Goal: Transaction & Acquisition: Book appointment/travel/reservation

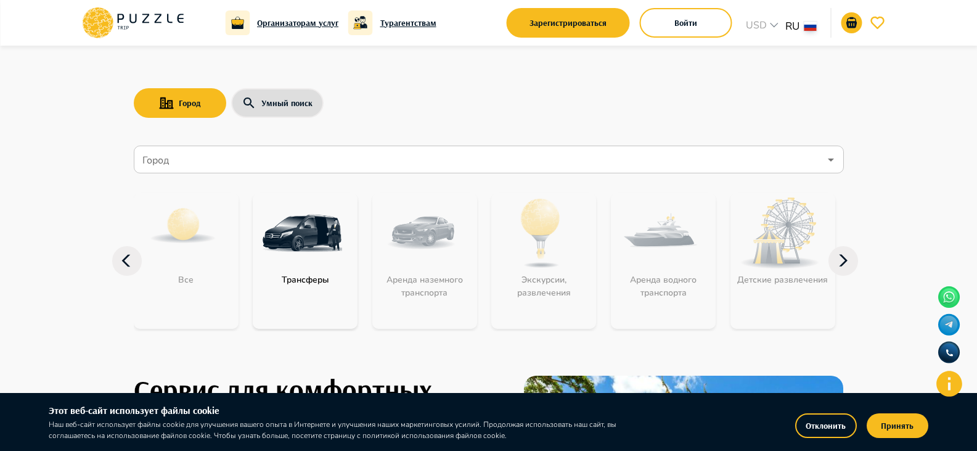
click at [332, 170] on input "Город" at bounding box center [480, 159] width 680 height 23
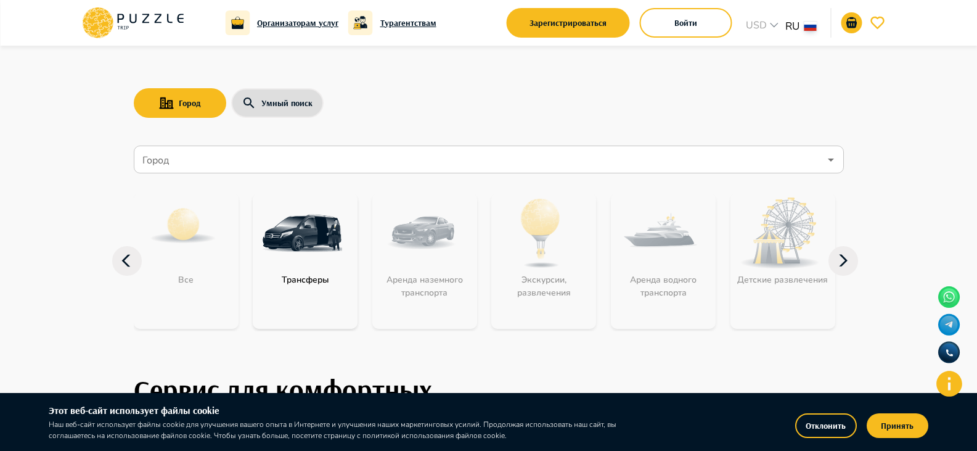
click at [250, 227] on div "Все Трансферы Аренда наземного транспорта Экскурсии, развлечения Аренда водного…" at bounding box center [489, 261] width 710 height 141
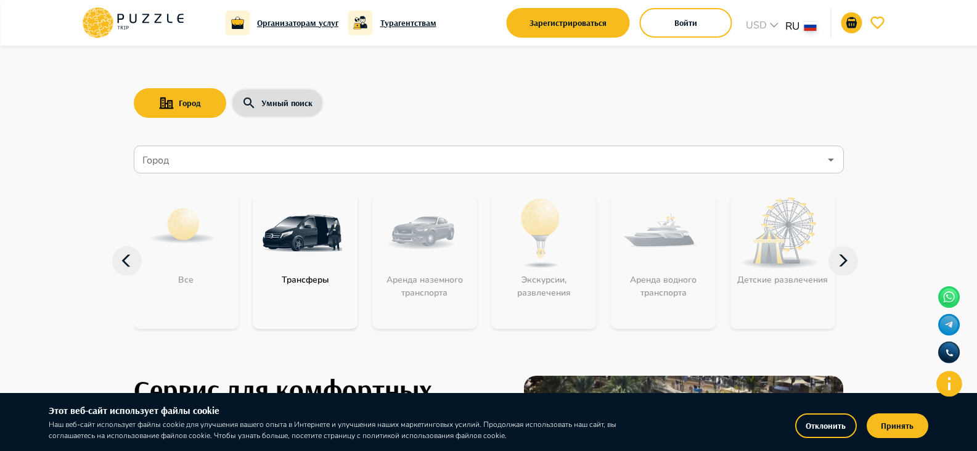
click at [291, 234] on img "category-get_transfer" at bounding box center [302, 233] width 80 height 80
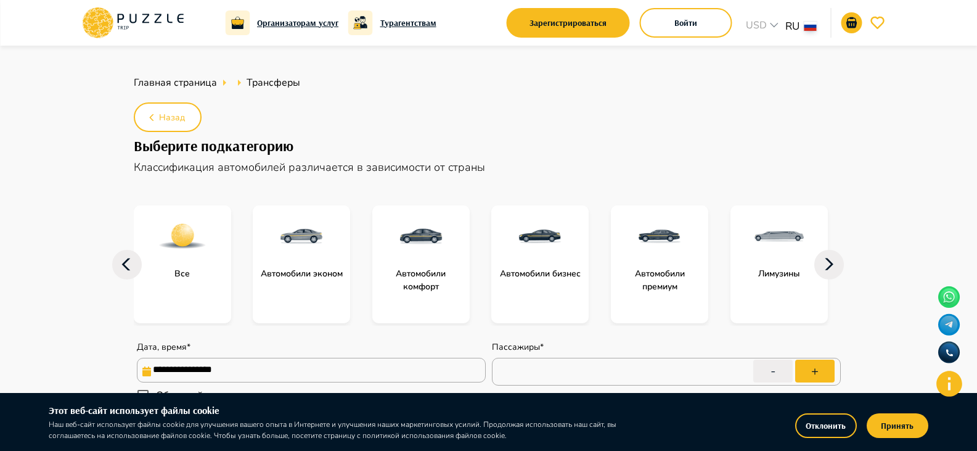
click at [325, 224] on img "subcategory-get_transfer_economy_cars" at bounding box center [301, 236] width 49 height 49
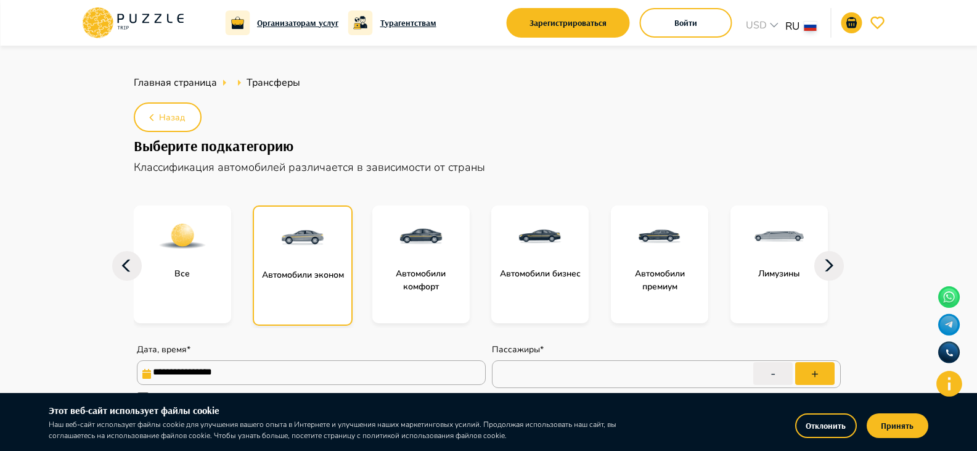
click at [320, 226] on img "subcategory-get_transfer_economy_cars" at bounding box center [302, 237] width 49 height 49
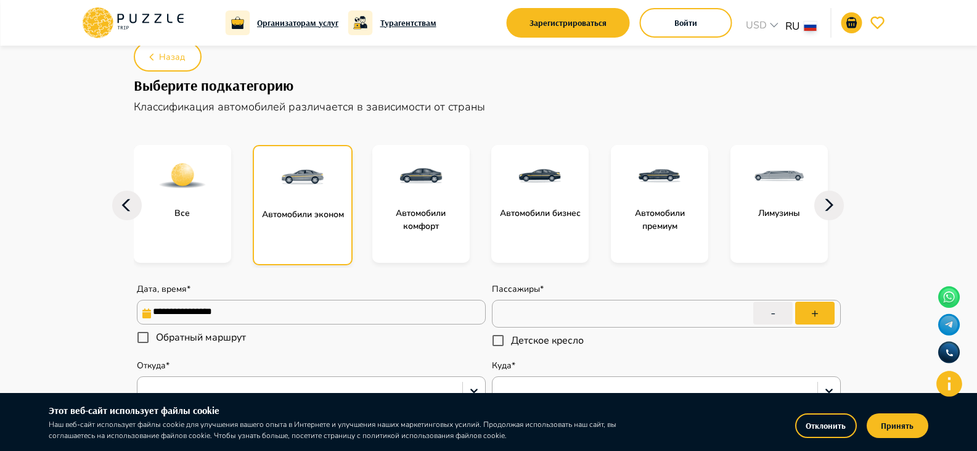
scroll to position [185, 0]
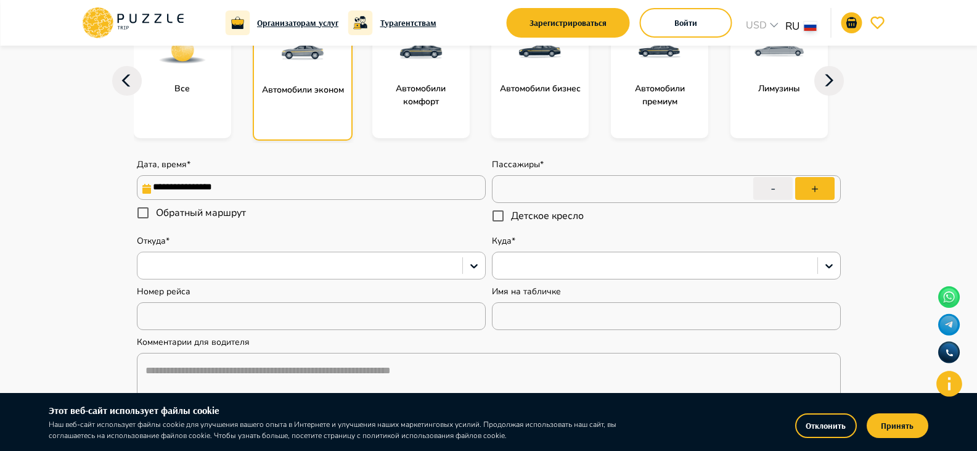
click at [331, 271] on div at bounding box center [300, 266] width 313 height 16
type input "*"
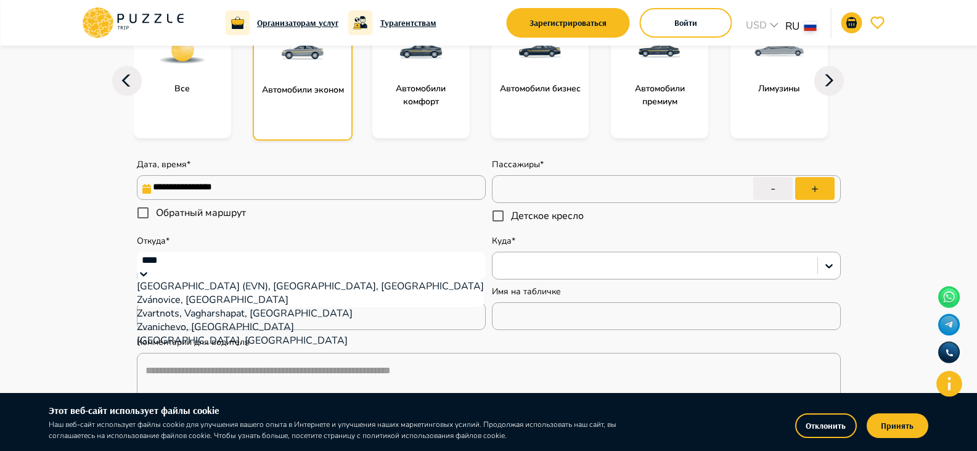
type input "*****"
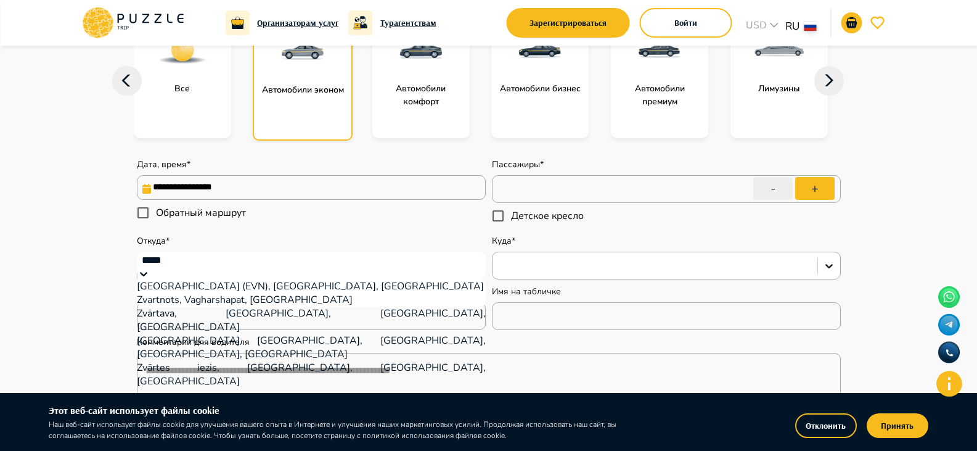
click at [321, 293] on div "[GEOGRAPHIC_DATA] (EVN), [GEOGRAPHIC_DATA], [GEOGRAPHIC_DATA]" at bounding box center [311, 286] width 349 height 14
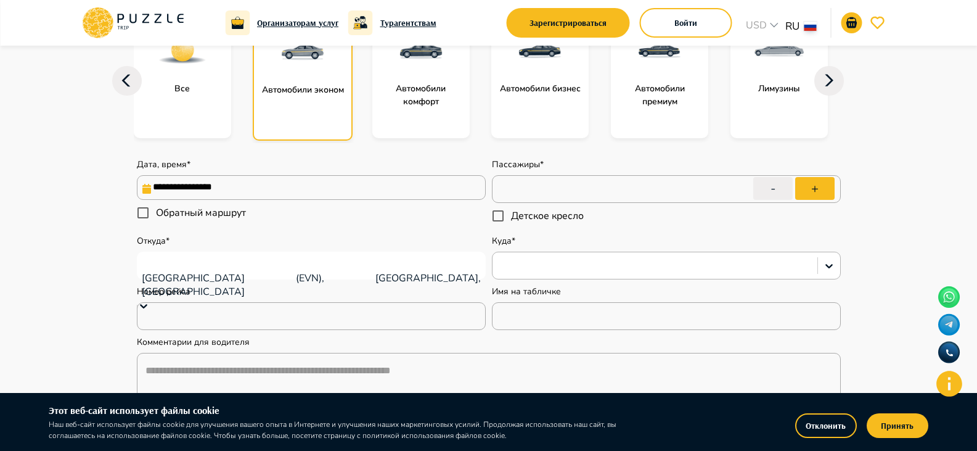
click at [622, 252] on div at bounding box center [666, 266] width 349 height 28
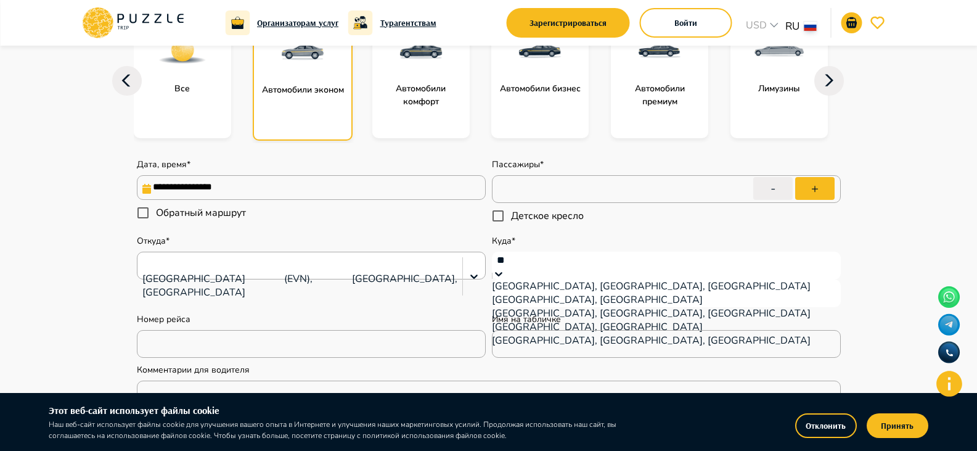
type input "*"
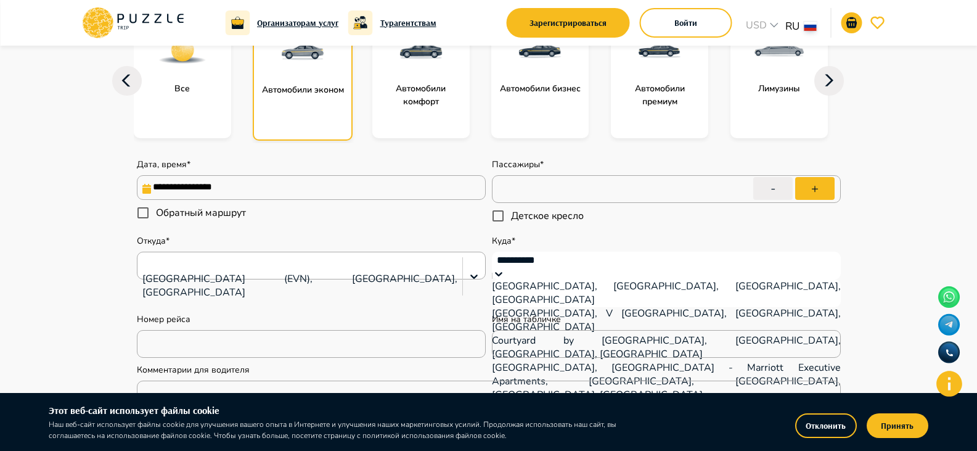
type input "**********"
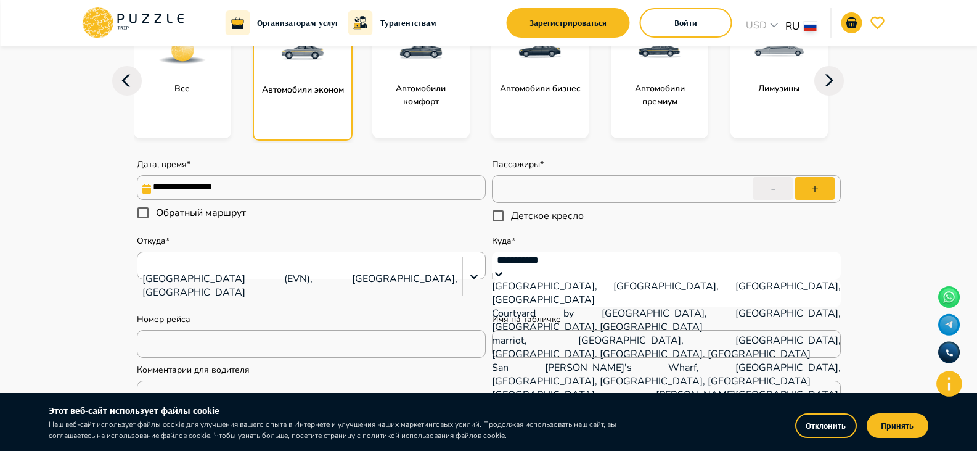
click at [617, 325] on div "Courtyard by [GEOGRAPHIC_DATA], [GEOGRAPHIC_DATA], [GEOGRAPHIC_DATA], [GEOGRAPH…" at bounding box center [666, 319] width 349 height 27
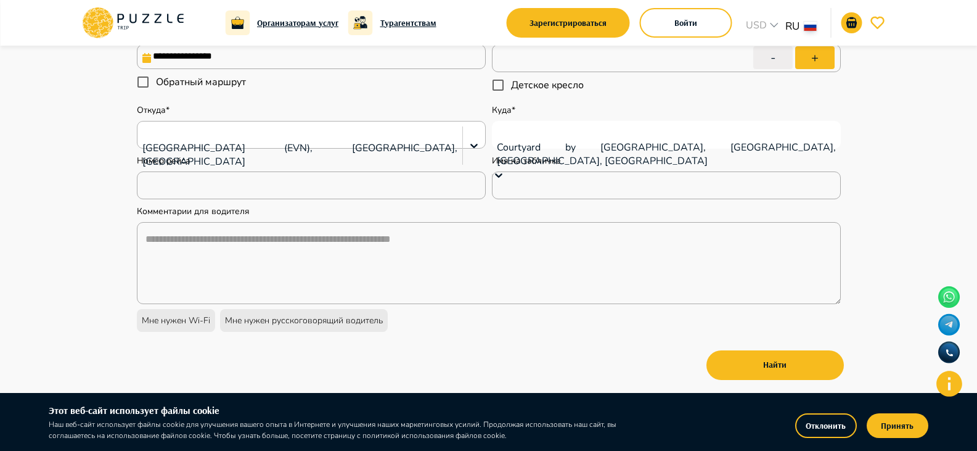
scroll to position [247, 0]
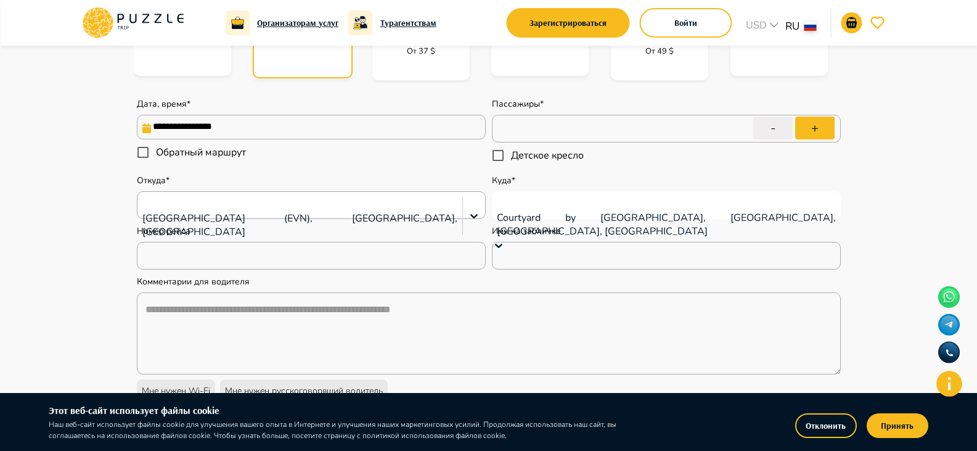
click at [250, 125] on input "**********" at bounding box center [311, 127] width 349 height 25
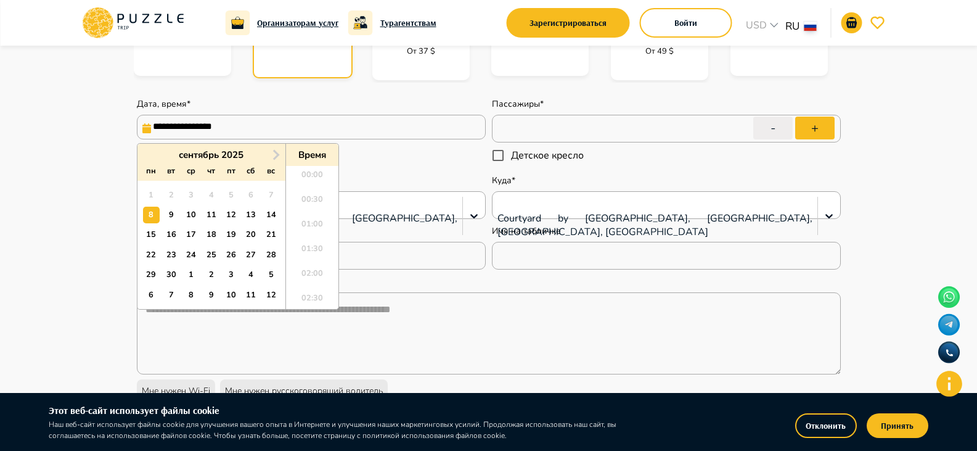
scroll to position [1001, 0]
click at [258, 233] on div "20" at bounding box center [251, 234] width 17 height 17
click at [269, 233] on div "21" at bounding box center [271, 234] width 17 height 17
click at [306, 222] on li "16:00" at bounding box center [312, 212] width 52 height 25
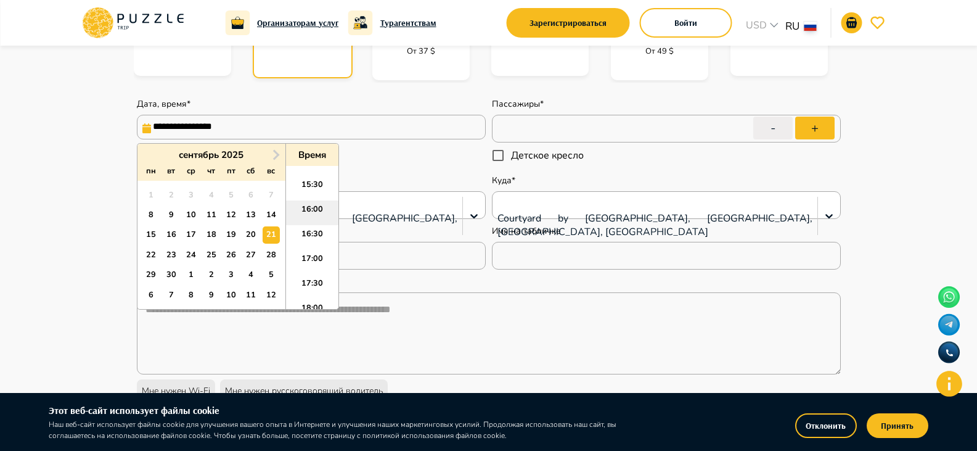
type input "**********"
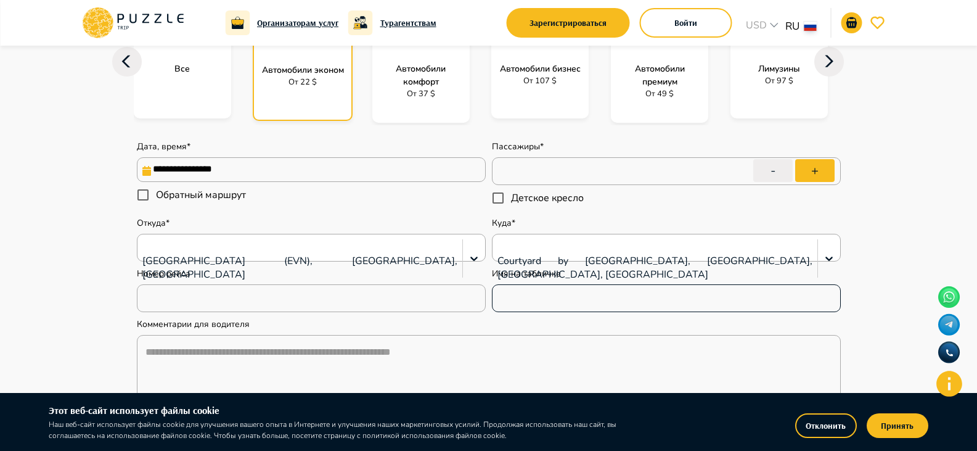
scroll to position [124, 0]
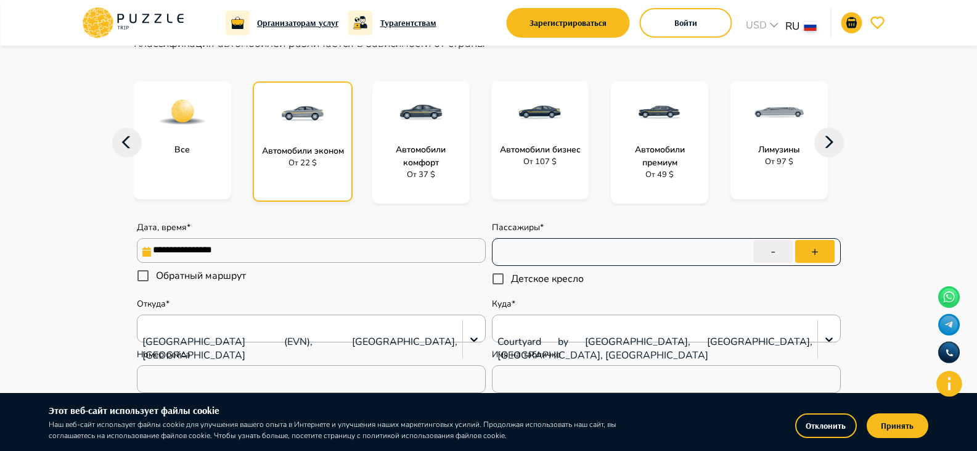
click at [565, 253] on input "*" at bounding box center [666, 251] width 349 height 35
click at [822, 250] on button "+" at bounding box center [815, 251] width 39 height 23
type input "*"
click at [822, 141] on icon at bounding box center [830, 143] width 30 height 30
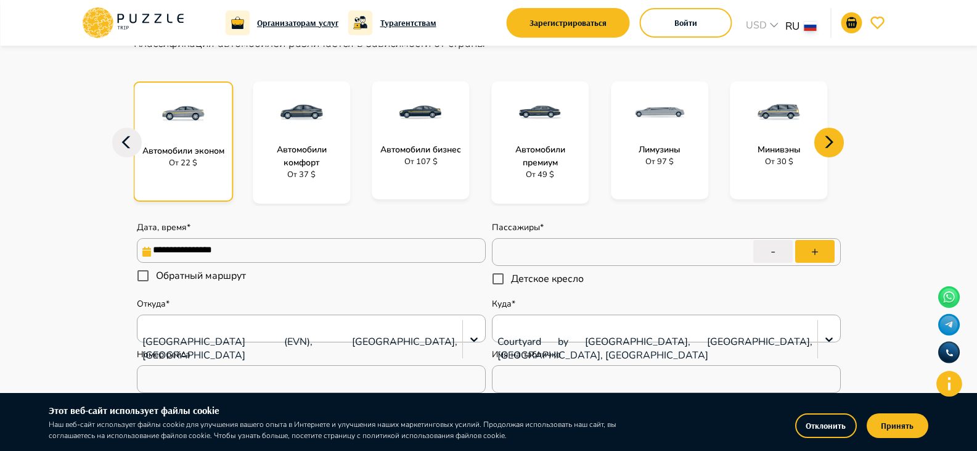
click at [822, 141] on icon at bounding box center [830, 143] width 30 height 30
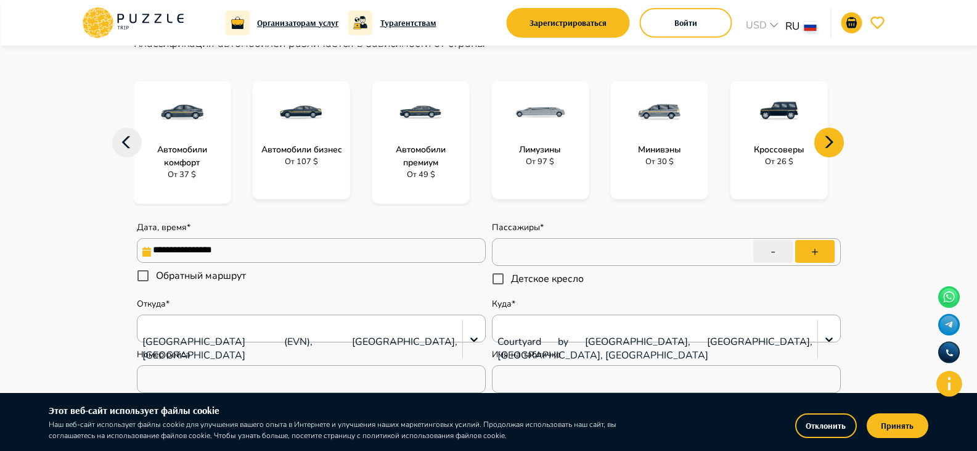
click at [822, 141] on icon at bounding box center [830, 143] width 30 height 30
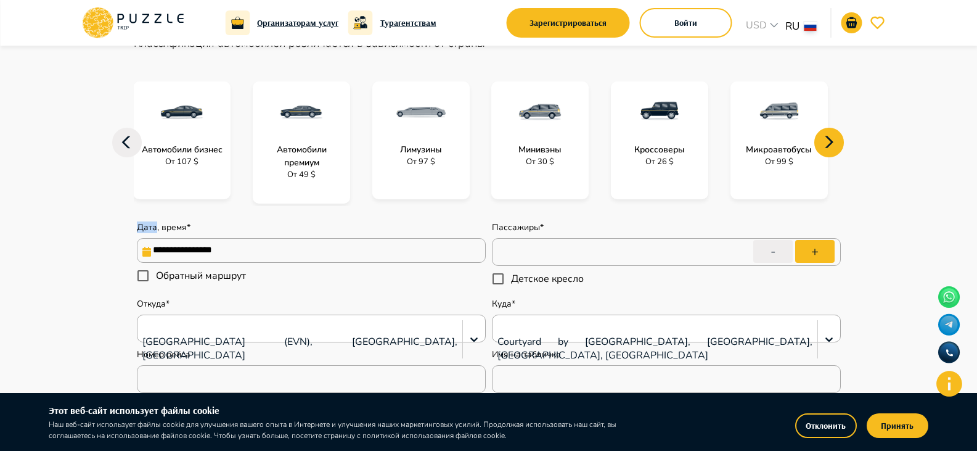
click at [822, 141] on icon at bounding box center [830, 143] width 30 height 30
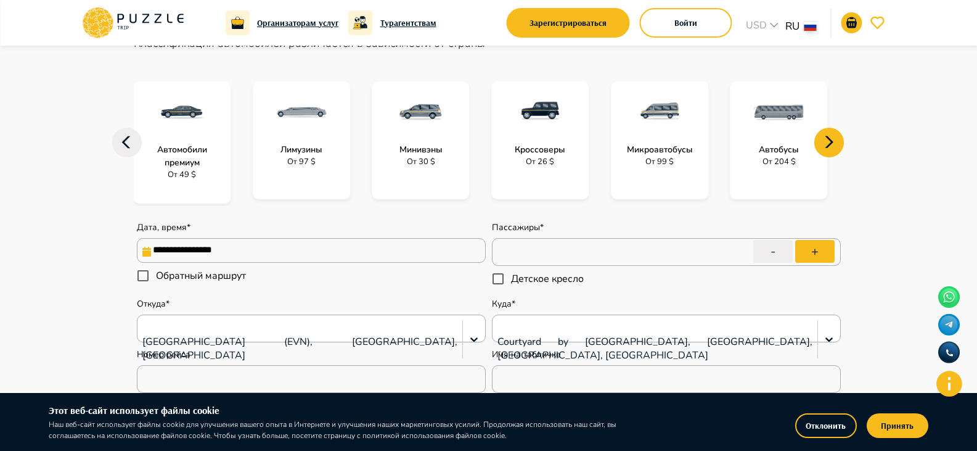
click at [822, 141] on icon at bounding box center [830, 143] width 30 height 30
click at [132, 144] on icon at bounding box center [127, 143] width 30 height 30
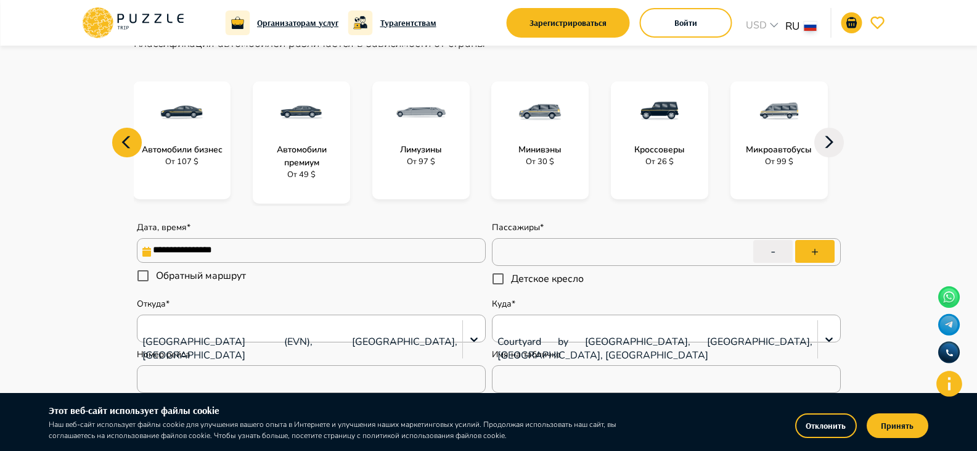
click at [131, 144] on icon at bounding box center [127, 143] width 30 height 30
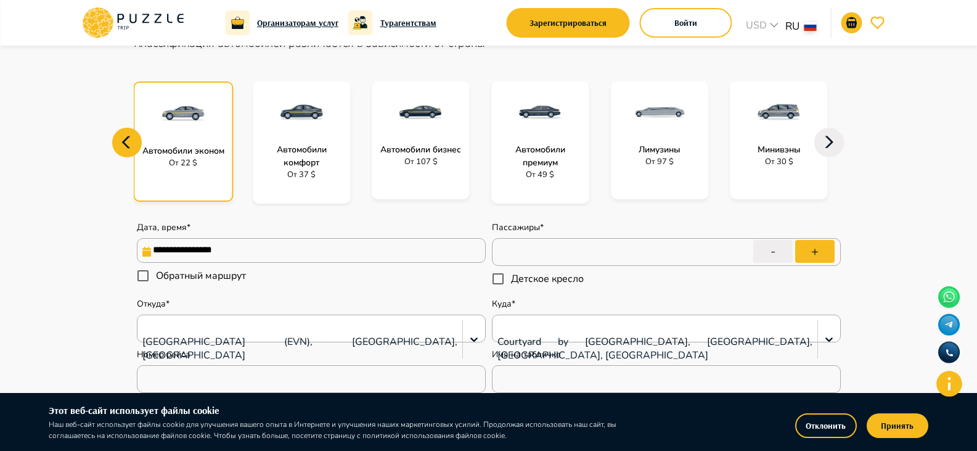
click at [131, 144] on icon at bounding box center [127, 143] width 30 height 30
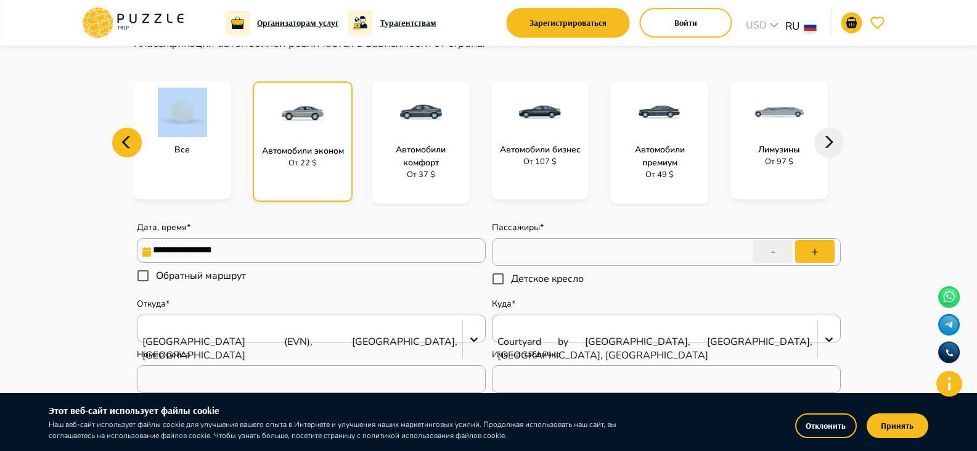
click at [131, 144] on icon at bounding box center [127, 143] width 30 height 30
click at [396, 170] on div "От 37 $" at bounding box center [420, 175] width 97 height 12
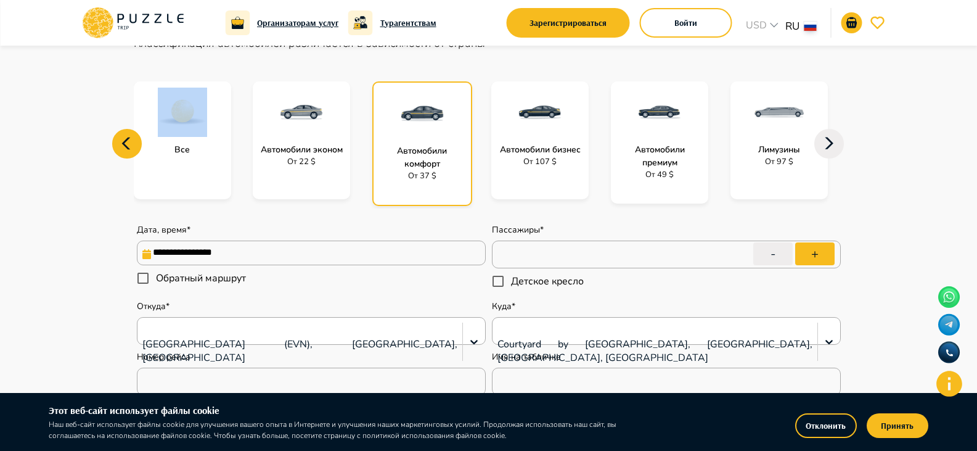
click at [325, 147] on p "Автомобили эконом" at bounding box center [302, 149] width 94 height 13
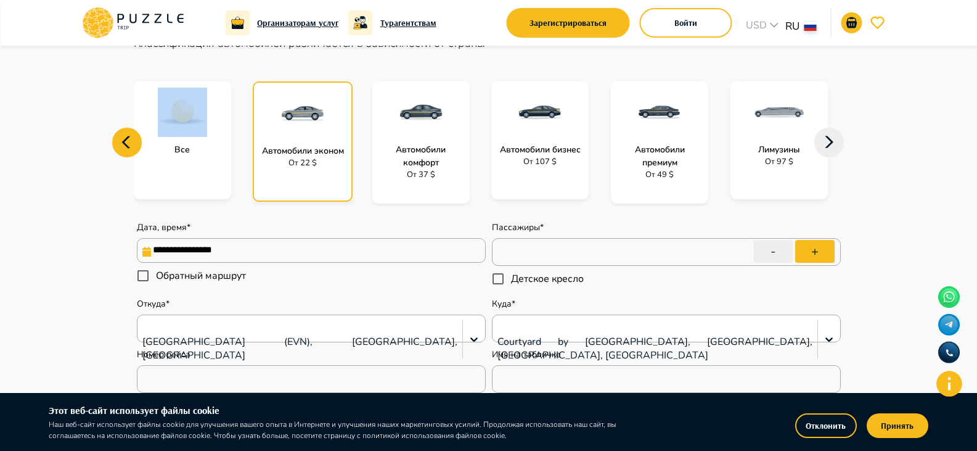
click at [369, 142] on div "Все Автомобили эконом От 22 $ Автомобили комфорт От 37 $ Автомобили бизнес От 1…" at bounding box center [489, 142] width 710 height 127
click at [358, 149] on div "Автомобили эконом От 22 $" at bounding box center [309, 141] width 113 height 120
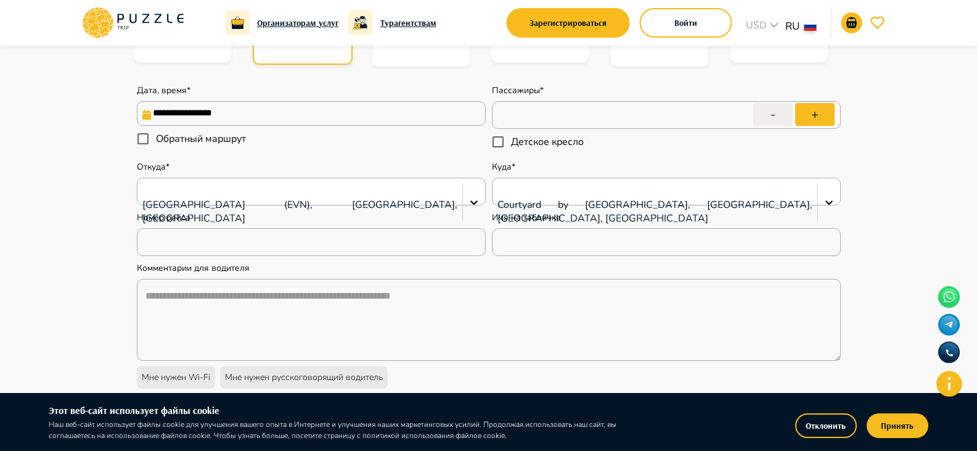
scroll to position [247, 0]
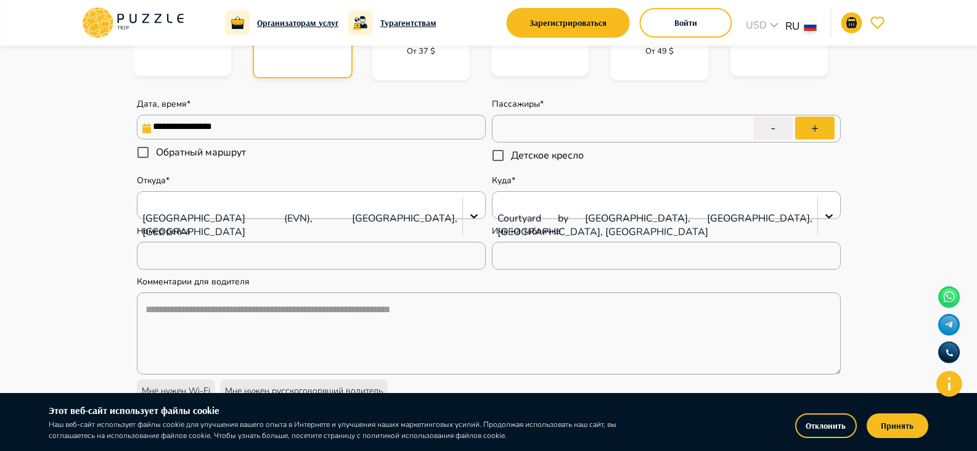
click at [407, 23] on h6 "Турагентствам" at bounding box center [408, 23] width 56 height 14
